Goal: Information Seeking & Learning: Learn about a topic

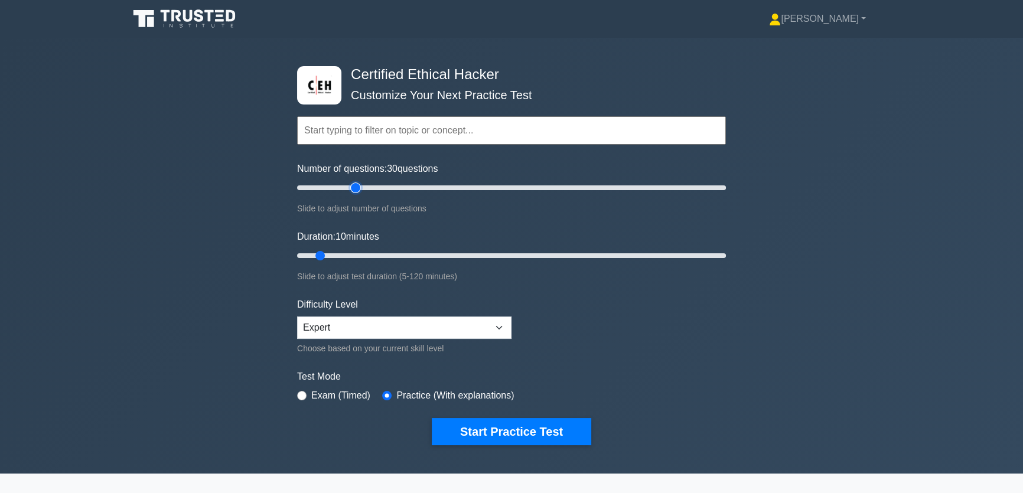
drag, startPoint x: 315, startPoint y: 187, endPoint x: 351, endPoint y: 188, distance: 36.1
type input "30"
click at [351, 188] on input "Number of questions: 30 questions" at bounding box center [511, 188] width 429 height 14
drag, startPoint x: 334, startPoint y: 255, endPoint x: 922, endPoint y: 208, distance: 590.6
type input "120"
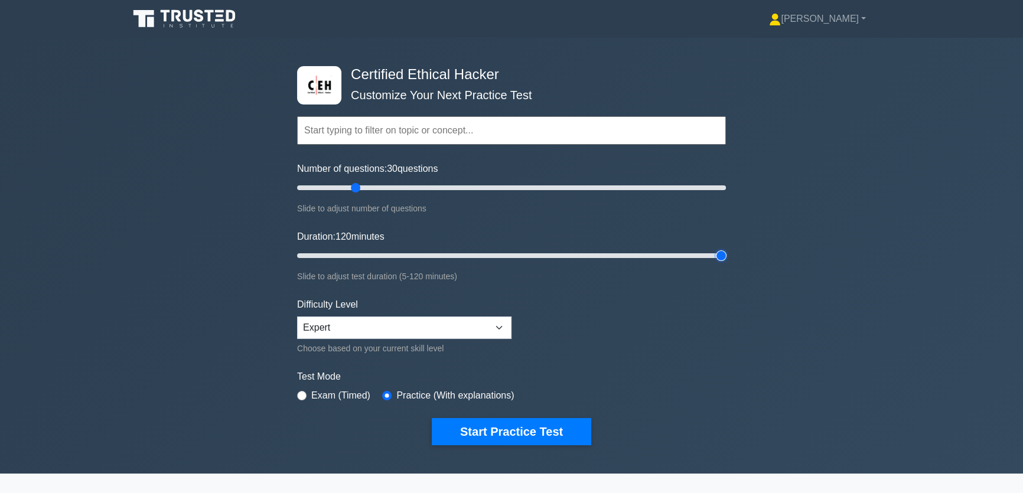
click at [726, 249] on input "Duration: 120 minutes" at bounding box center [511, 256] width 429 height 14
click at [559, 434] on button "Start Practice Test" at bounding box center [511, 431] width 159 height 27
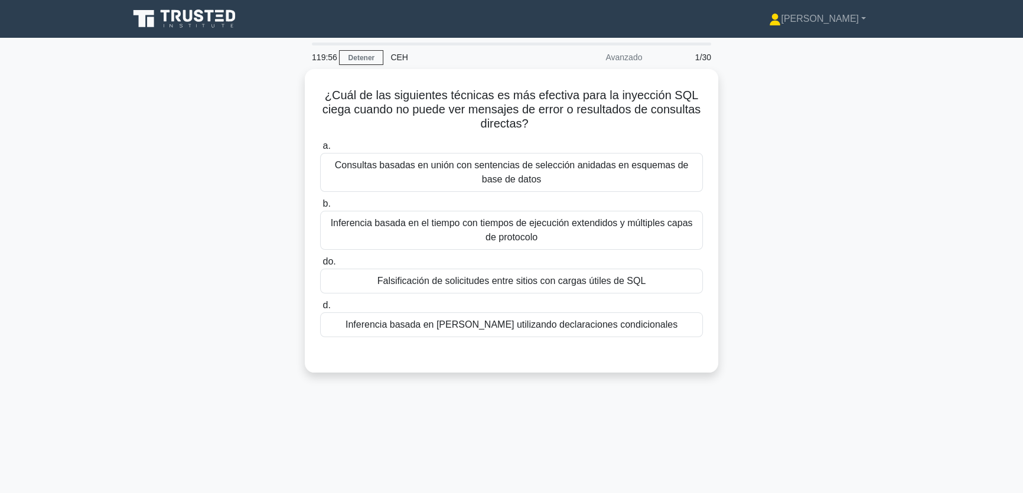
click at [795, 300] on div "¿Cuál de las siguientes técnicas es más efectiva para la inyección SQL ciega cu…" at bounding box center [512, 228] width 780 height 318
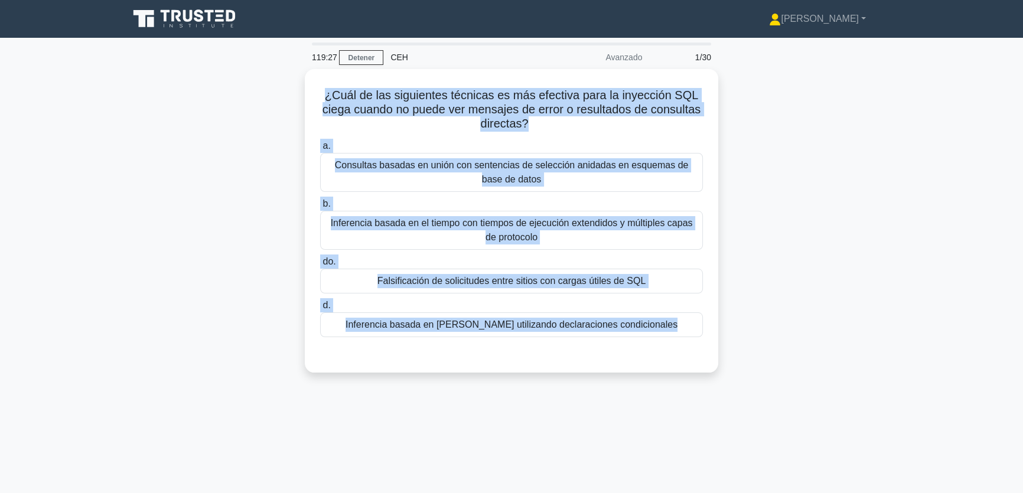
drag, startPoint x: 775, startPoint y: 342, endPoint x: 291, endPoint y: 81, distance: 549.6
click at [291, 81] on div "¿Cuál de las siguientes técnicas es más efectiva para la inyección SQL ciega cu…" at bounding box center [512, 228] width 780 height 318
copy div "¿Cuál de las siguientes técnicas es más efectiva para la inyección SQL ciega cu…"
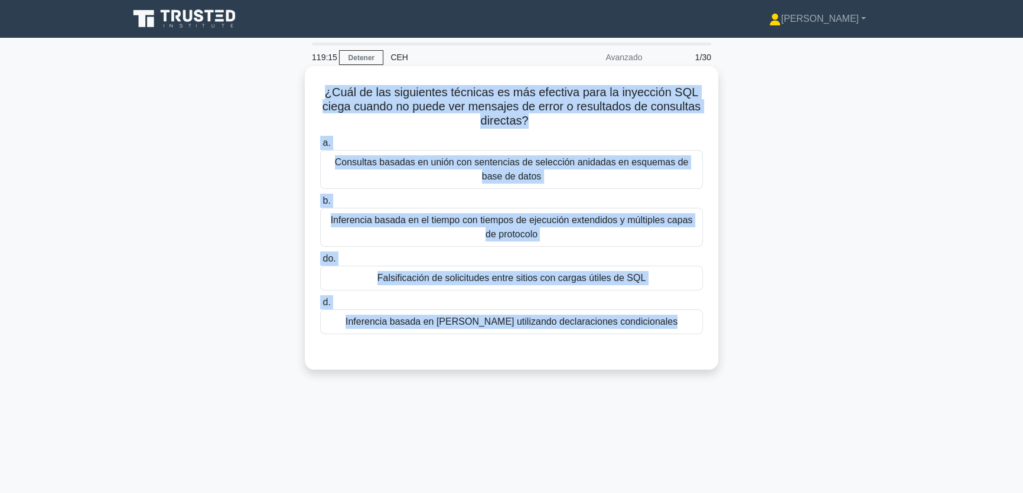
click at [437, 325] on font "Inferencia basada en [PERSON_NAME] utilizando declaraciones condicionales" at bounding box center [511, 322] width 332 height 10
click at [320, 306] on input "d. Inferencia basada en [PERSON_NAME] utilizando declaraciones condicionales" at bounding box center [320, 303] width 0 height 8
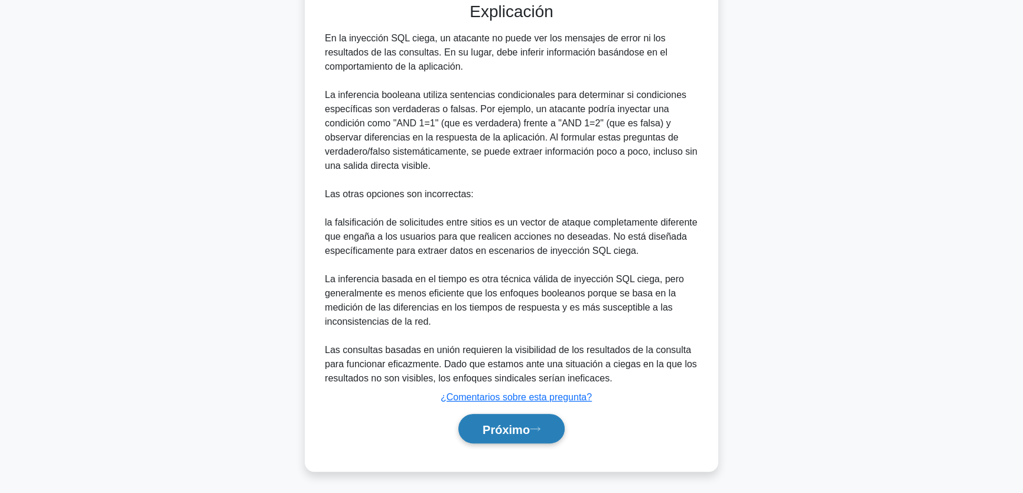
click at [474, 428] on button "Próximo" at bounding box center [511, 429] width 106 height 30
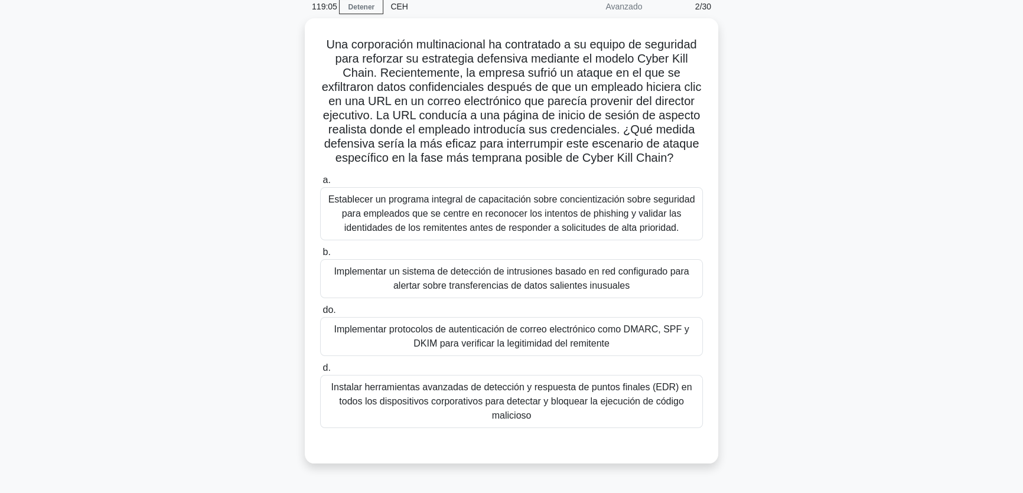
scroll to position [53, 0]
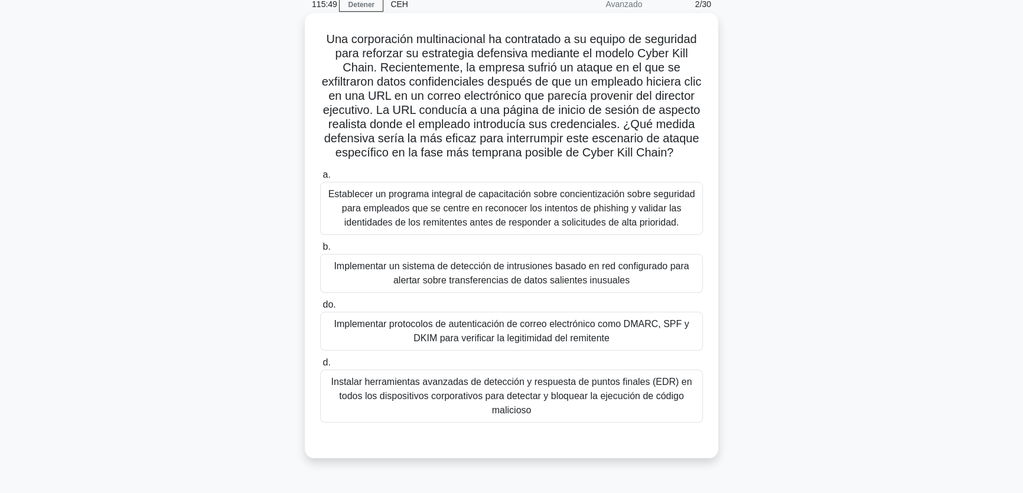
click at [405, 214] on font "Establecer un programa integral de capacitación sobre concientización sobre seg…" at bounding box center [511, 208] width 372 height 43
click at [320, 179] on input "a. Establecer un programa integral de capacitación sobre concientización sobre …" at bounding box center [320, 175] width 0 height 8
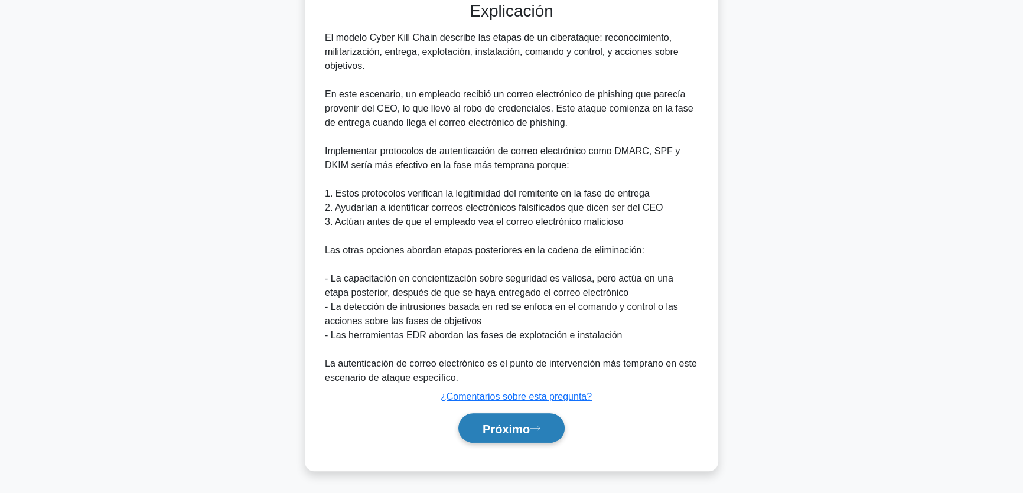
click at [529, 441] on button "Próximo" at bounding box center [511, 428] width 106 height 30
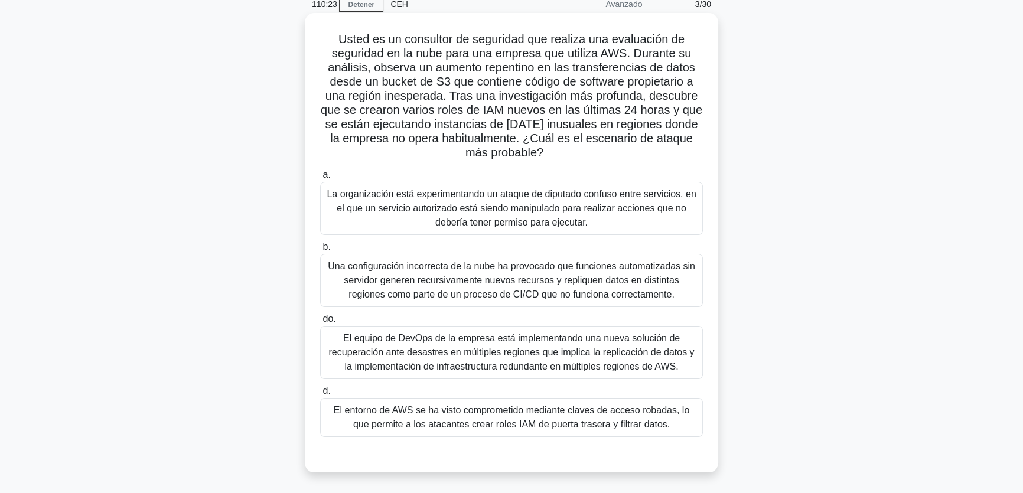
click at [614, 417] on font "El entorno de AWS se ha visto comprometido mediante claves de acceso robadas, l…" at bounding box center [511, 417] width 372 height 28
click at [320, 395] on input "d. El entorno de AWS se ha visto comprometido mediante claves de acceso robadas…" at bounding box center [320, 391] width 0 height 8
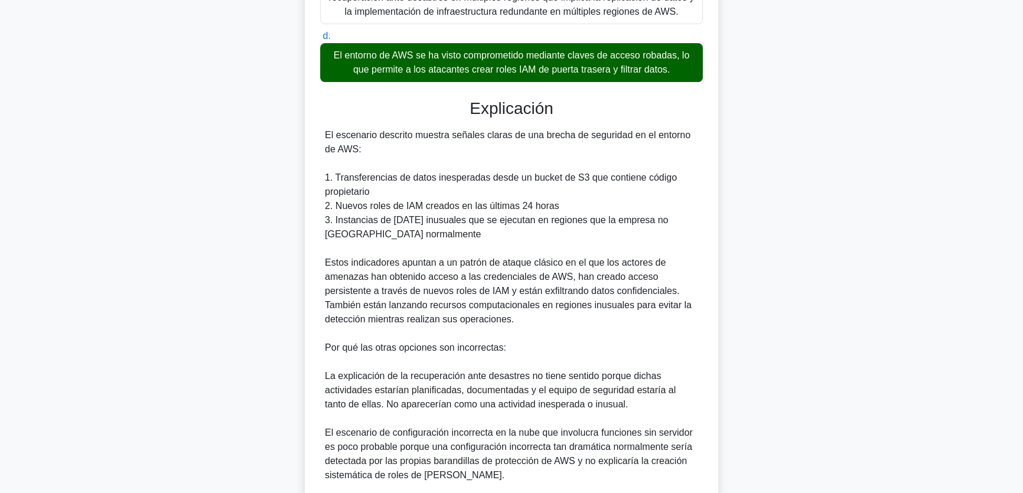
scroll to position [576, 0]
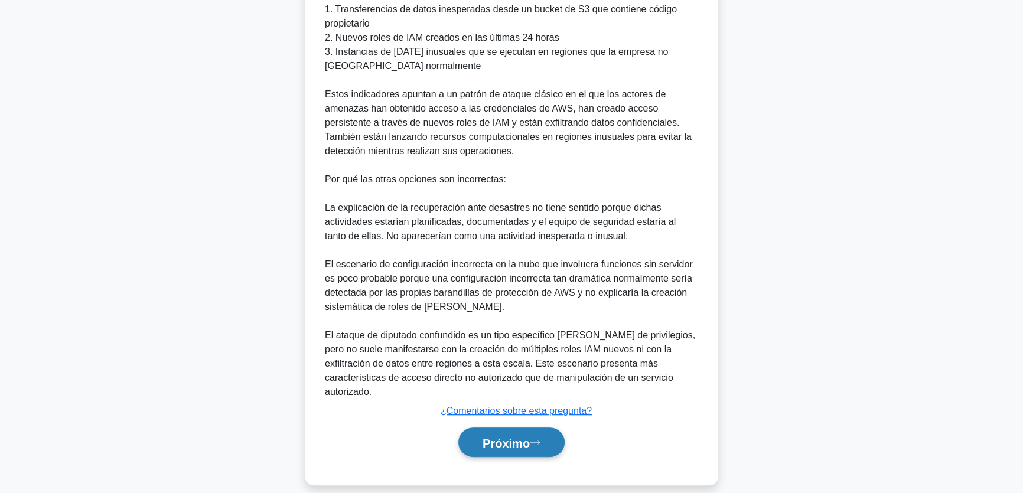
click at [482, 436] on font "Próximo" at bounding box center [505, 442] width 47 height 13
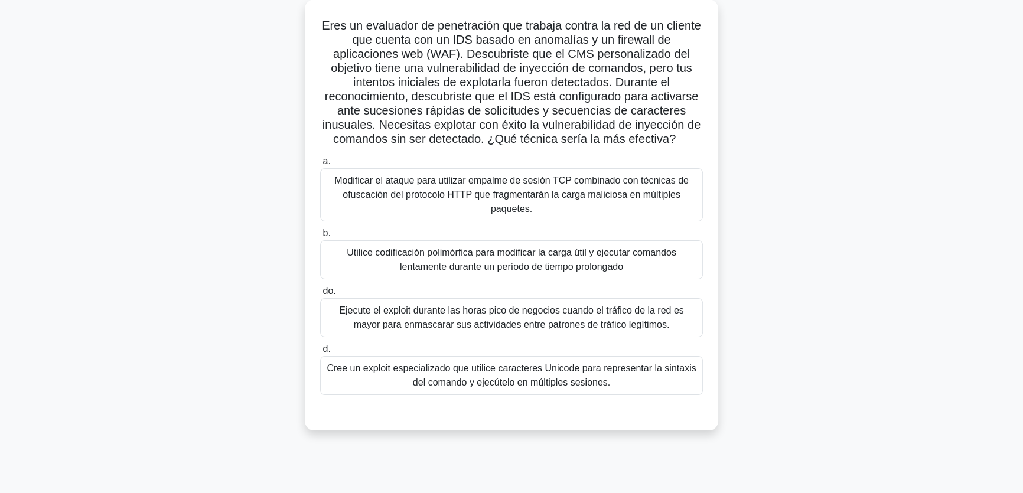
scroll to position [37, 0]
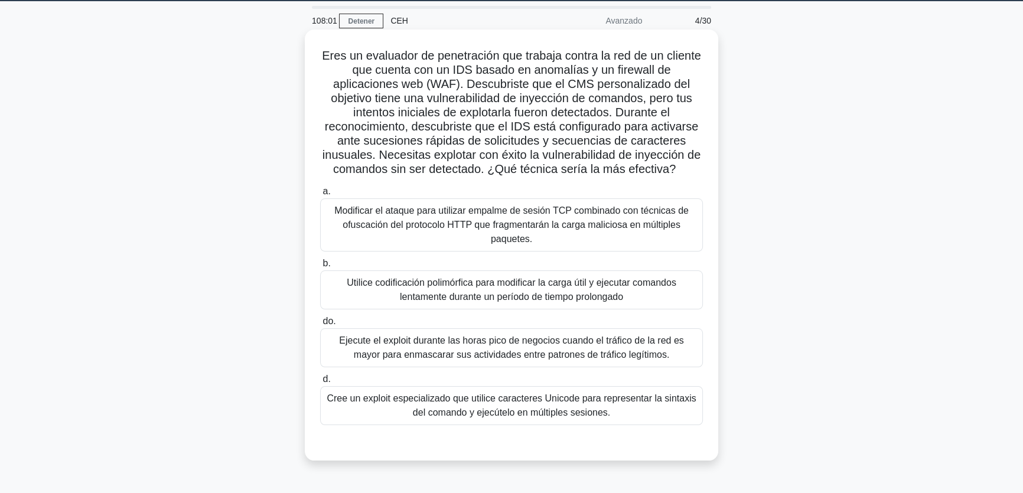
click at [521, 231] on font "Modificar el ataque para utilizar empalme de sesión TCP combinado con técnicas …" at bounding box center [511, 225] width 372 height 43
click at [320, 195] on input "a. Modificar el ataque para utilizar empalme de sesión TCP combinado con técnic…" at bounding box center [320, 192] width 0 height 8
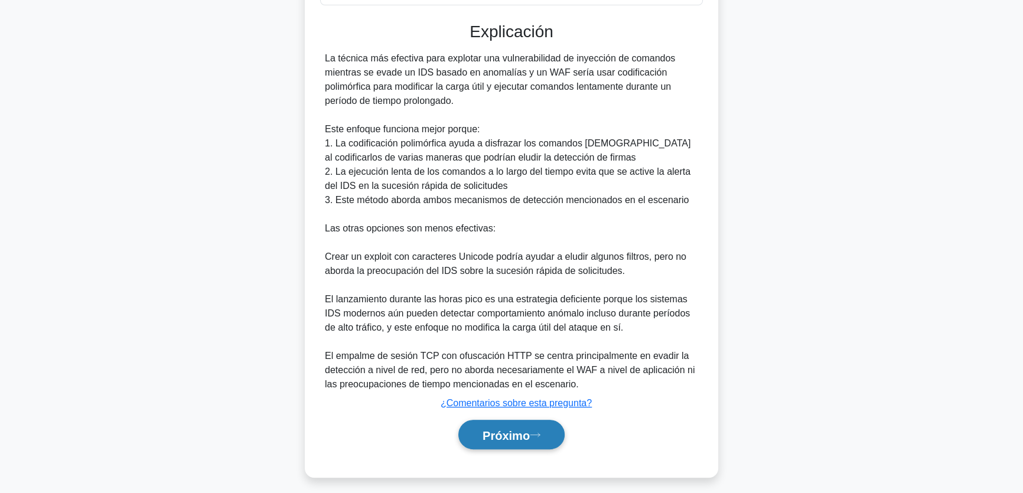
scroll to position [464, 0]
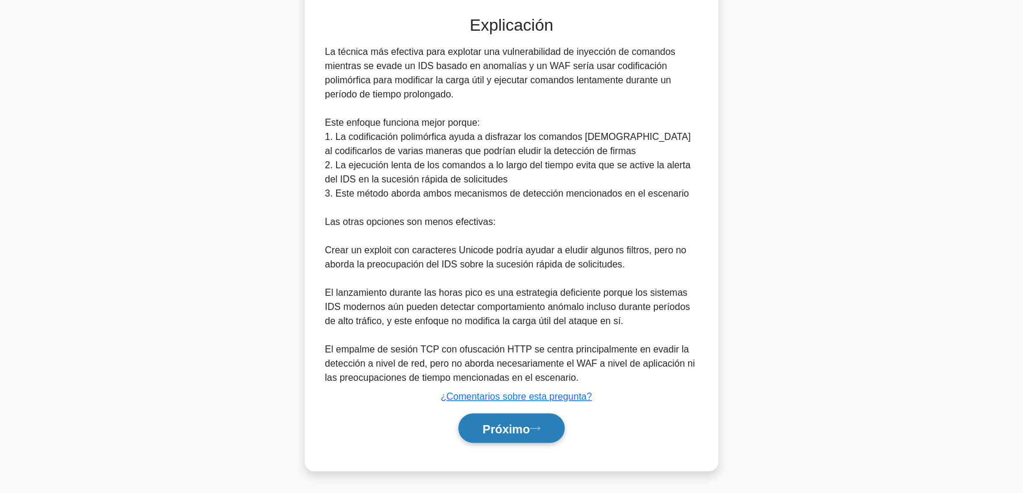
click at [502, 435] on font "Próximo" at bounding box center [505, 428] width 47 height 13
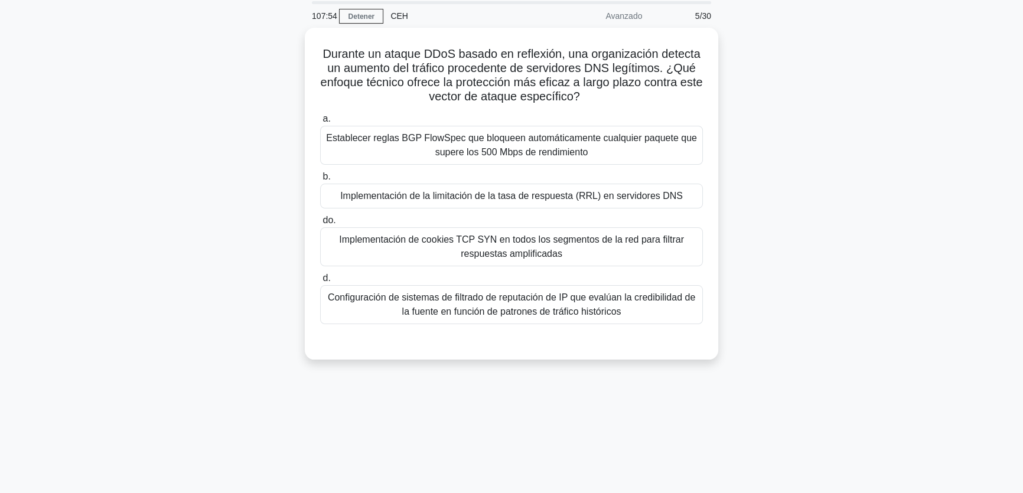
scroll to position [37, 0]
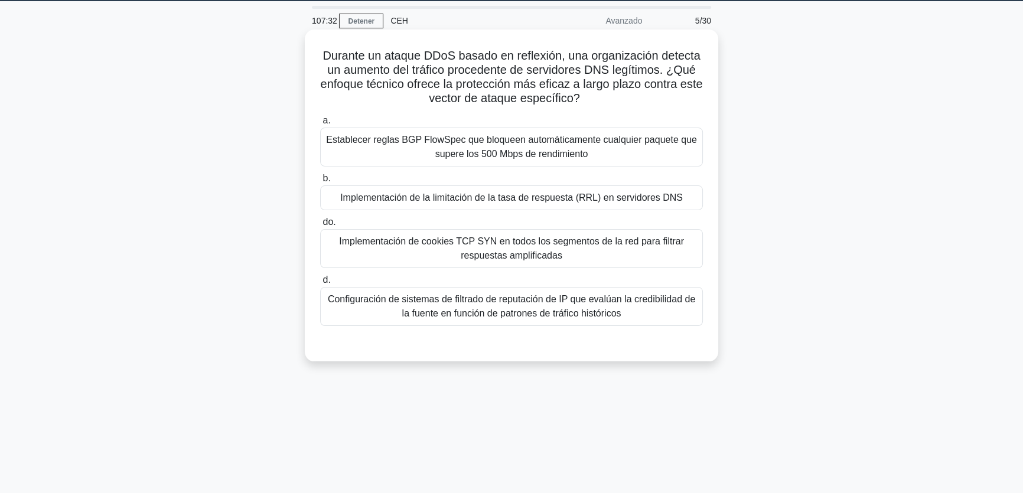
click at [521, 319] on font "Configuración de sistemas de filtrado de reputación de IP que evalúan la credib…" at bounding box center [511, 306] width 372 height 28
click at [320, 284] on input "d. Configuración de sistemas de filtrado de reputación de IP que evalúan la cre…" at bounding box center [320, 280] width 0 height 8
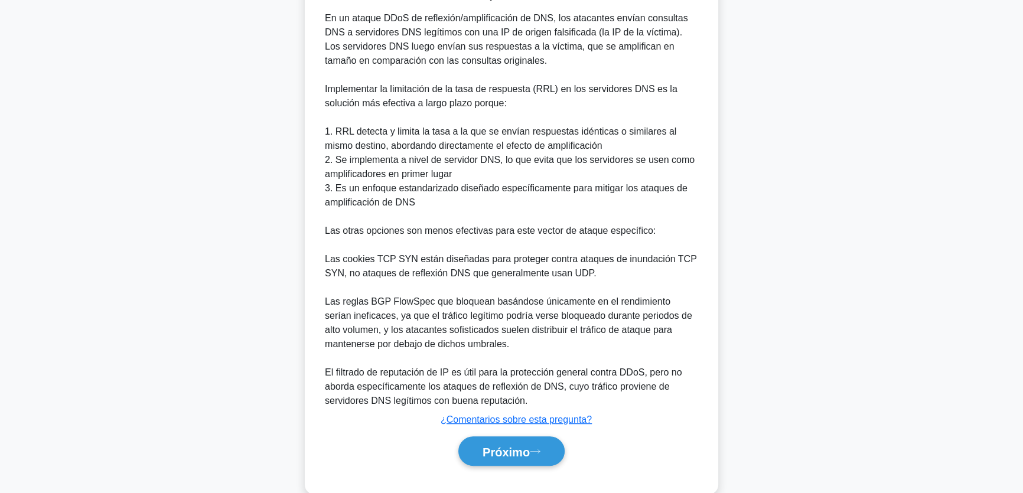
scroll to position [413, 0]
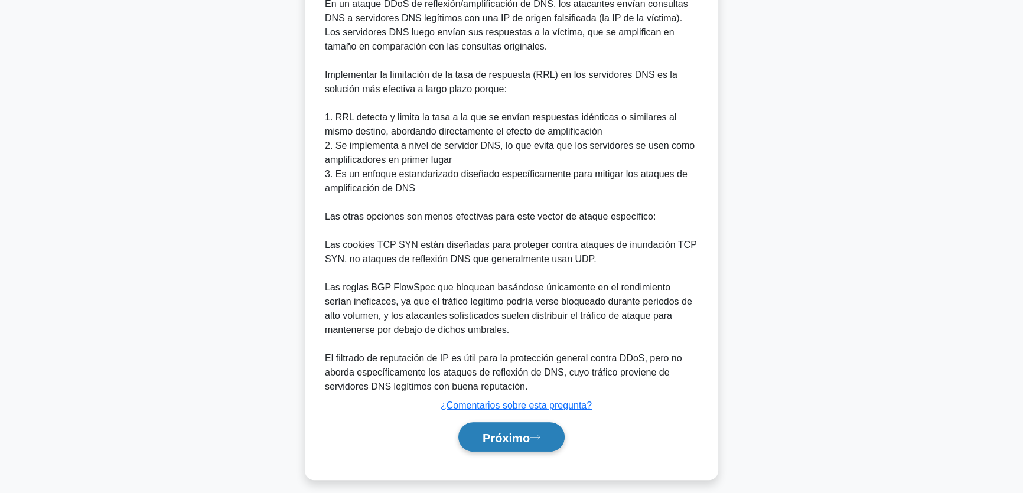
click at [498, 431] on font "Próximo" at bounding box center [505, 437] width 47 height 13
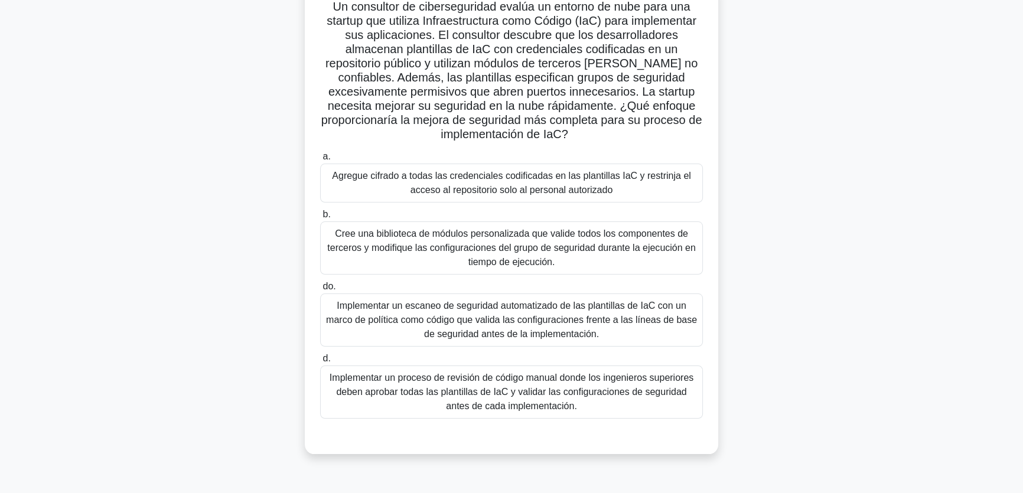
scroll to position [90, 0]
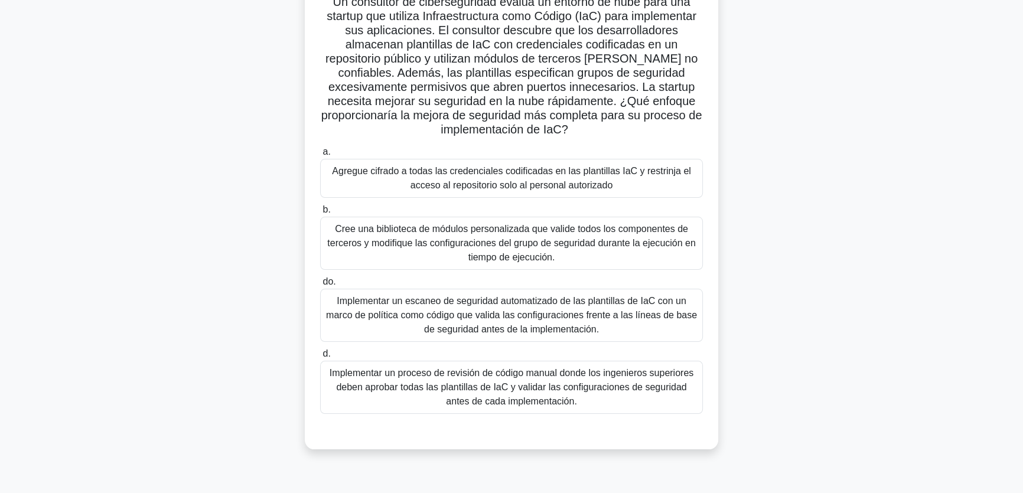
click at [461, 178] on font "Agregue cifrado a todas las credenciales codificadas en las plantillas IaC y re…" at bounding box center [511, 178] width 358 height 24
click at [320, 156] on input "a. Agregue cifrado a todas las credenciales codificadas en las plantillas IaC y…" at bounding box center [320, 152] width 0 height 8
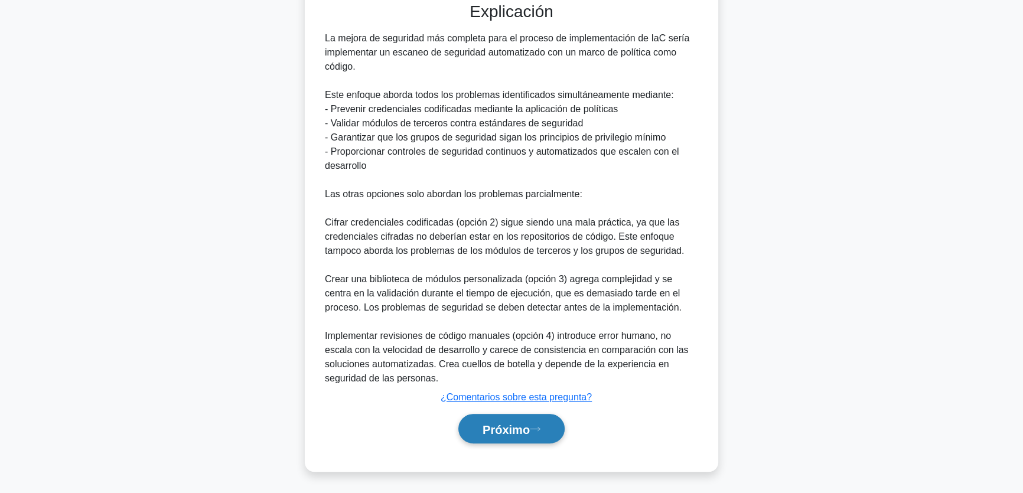
click at [540, 427] on icon at bounding box center [535, 429] width 11 height 6
